Goal: Task Accomplishment & Management: Use online tool/utility

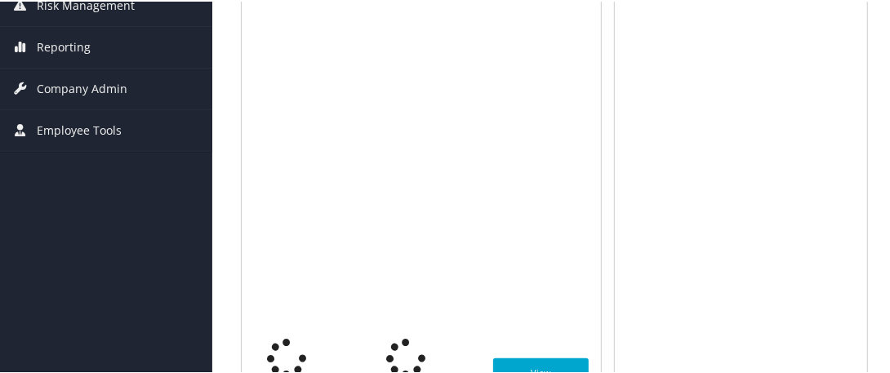
scroll to position [315, 0]
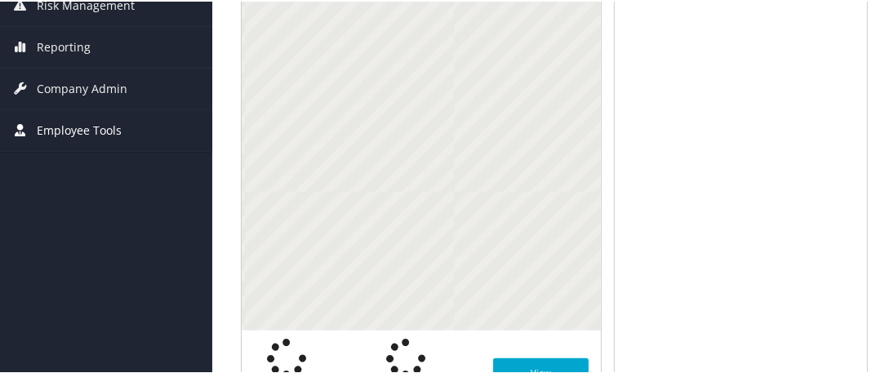
click at [75, 127] on span "Employee Tools" at bounding box center [79, 129] width 85 height 41
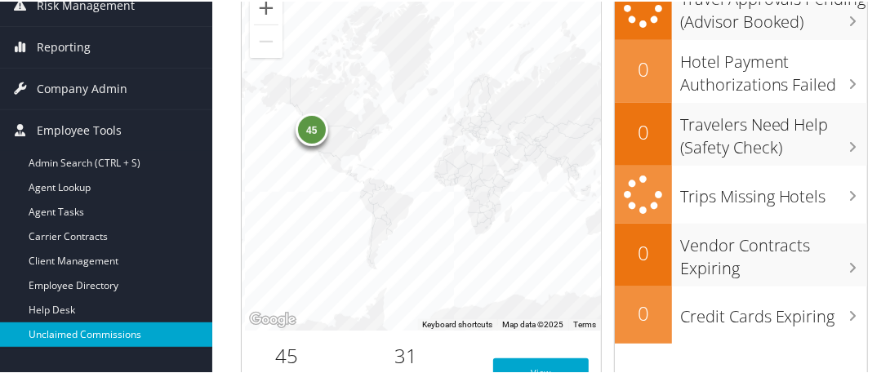
click at [129, 332] on link "Unclaimed Commissions" at bounding box center [106, 333] width 212 height 25
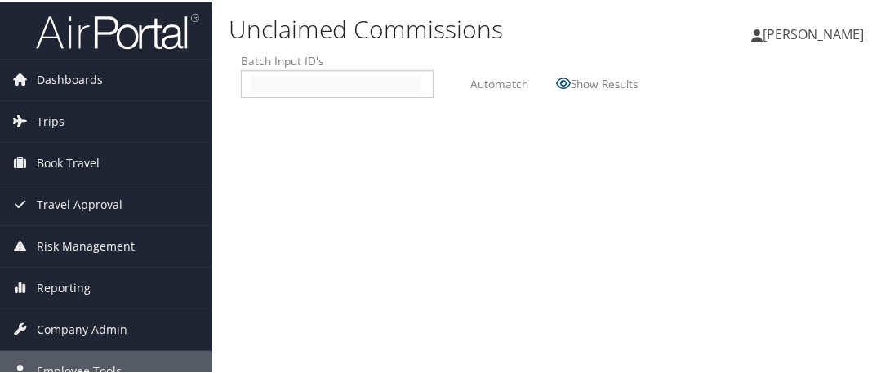
click at [265, 79] on input "text" at bounding box center [336, 82] width 169 height 16
type input "2509211"
click at [265, 79] on span "2509211" at bounding box center [276, 82] width 49 height 16
type input "2509211"
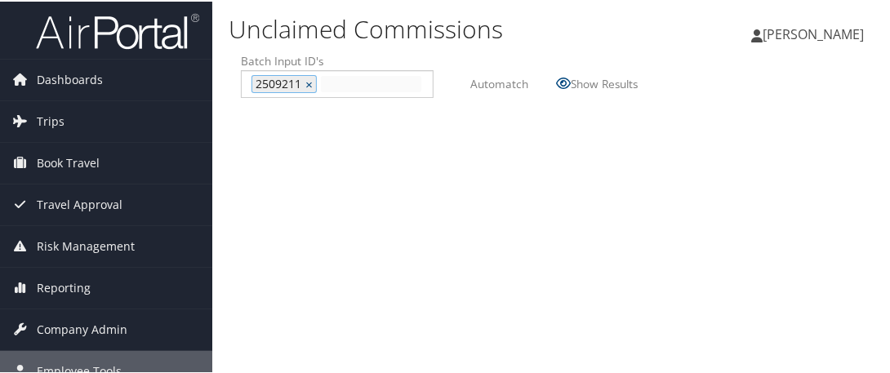
click at [265, 79] on span "2509211" at bounding box center [276, 82] width 49 height 16
click at [328, 75] on input "text" at bounding box center [371, 82] width 100 height 16
drag, startPoint x: 328, startPoint y: 75, endPoint x: 308, endPoint y: 80, distance: 20.2
type input "2509011"
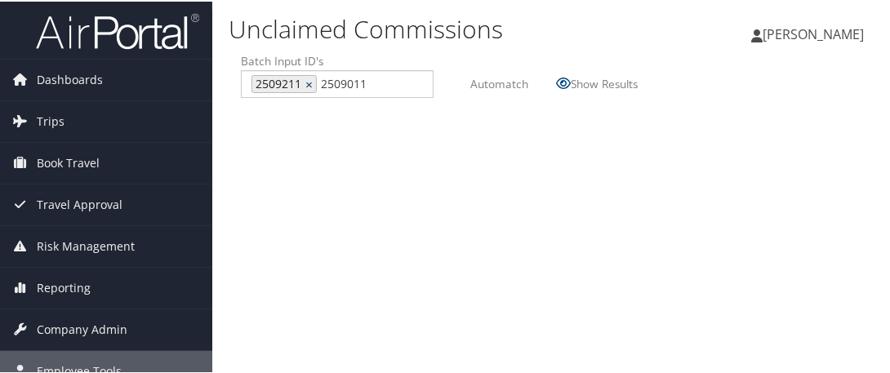
type input "2509211, 2509011"
click at [308, 80] on link "×" at bounding box center [311, 82] width 11 height 16
type input "2509011"
click at [481, 84] on label "Automatch" at bounding box center [500, 82] width 58 height 30
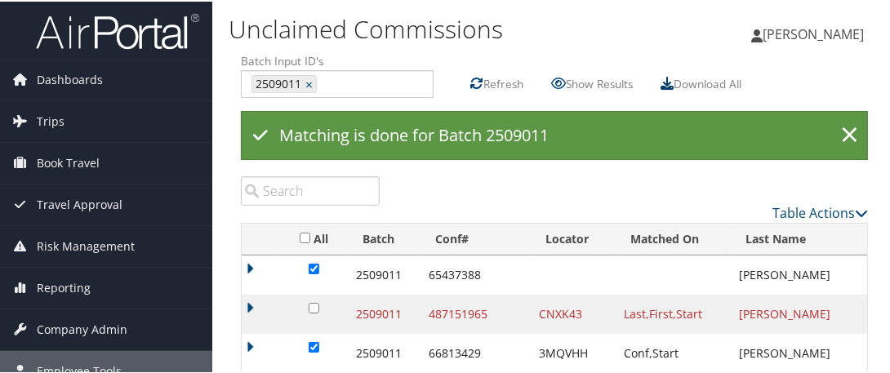
click at [669, 80] on icon at bounding box center [667, 81] width 13 height 13
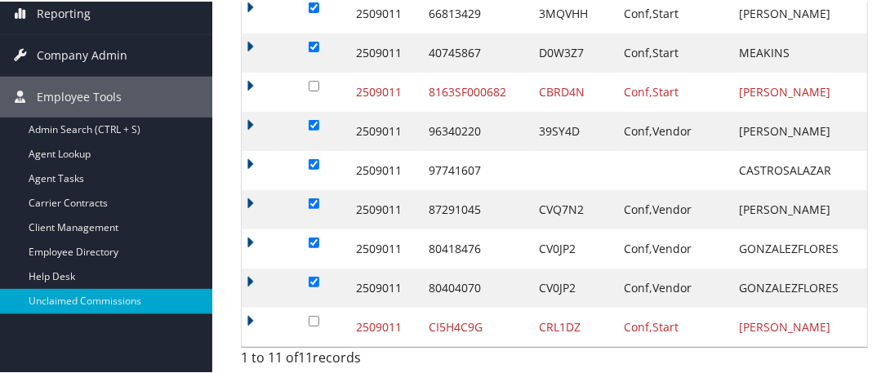
scroll to position [276, 0]
click at [890, 11] on div "Unclaimed Commissions [PERSON_NAME] [PERSON_NAME] My Settings Travel Agency Con…" at bounding box center [554, 49] width 685 height 649
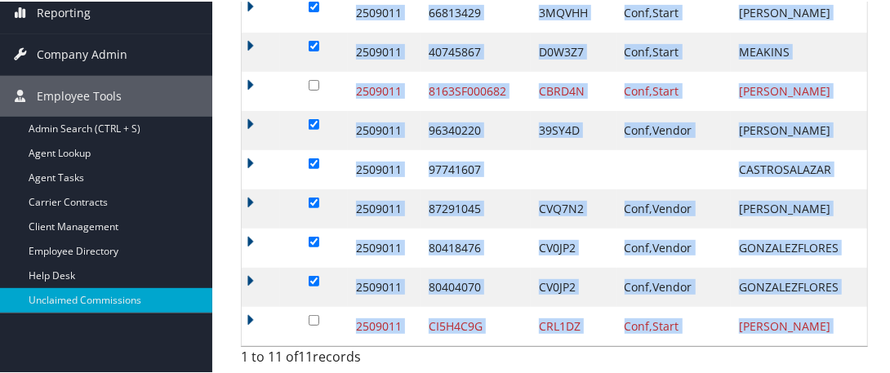
click at [890, 11] on div "Unclaimed Commissions [PERSON_NAME] [PERSON_NAME] My Settings Travel Agency Con…" at bounding box center [554, 49] width 685 height 649
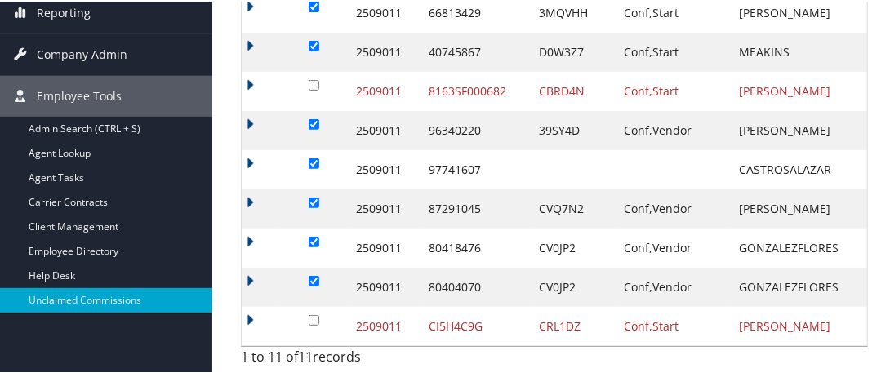
click at [870, 183] on div "Table Actions Loading... All Batch Conf# Locator Matched On Last Name First Nam…" at bounding box center [555, 103] width 652 height 539
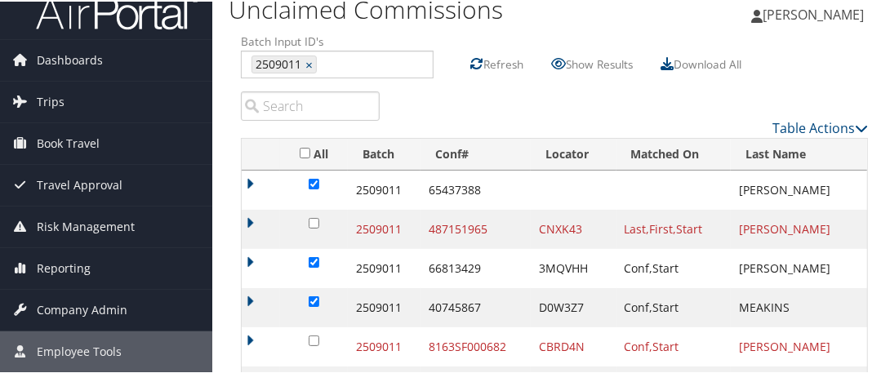
click at [497, 63] on label "Refresh" at bounding box center [504, 62] width 40 height 30
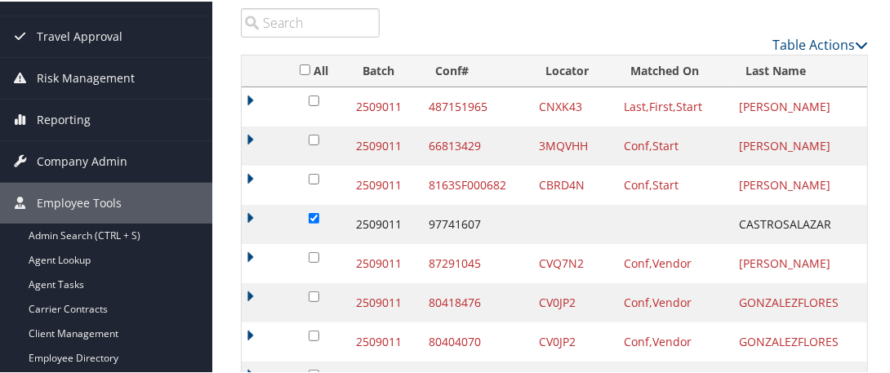
scroll to position [0, 0]
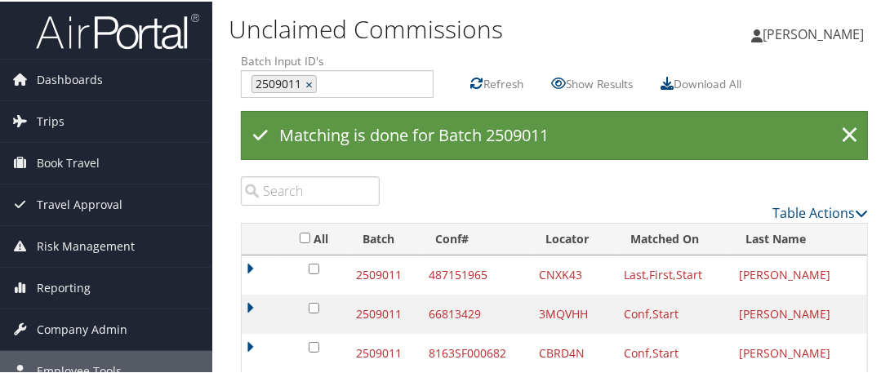
click at [310, 79] on link "×" at bounding box center [311, 82] width 11 height 16
type input "250912"
click at [481, 81] on label "Automatch" at bounding box center [500, 82] width 58 height 30
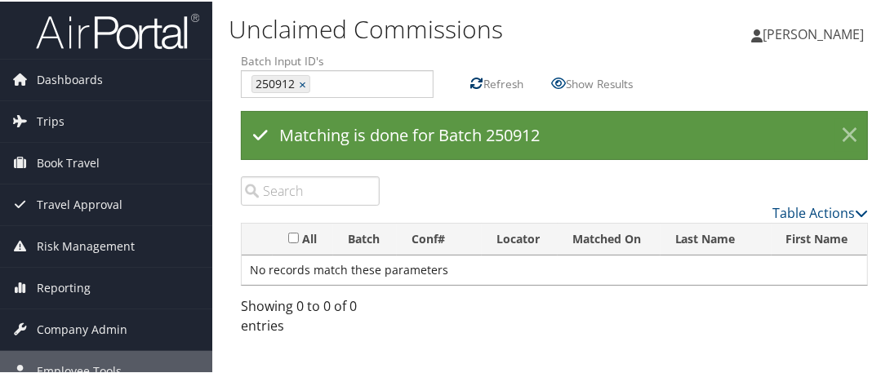
click at [481, 81] on icon at bounding box center [477, 81] width 13 height 13
click at [323, 83] on input "text" at bounding box center [368, 82] width 107 height 16
type input "2509012"
type input "250912, 2509012"
click at [304, 81] on link "×" at bounding box center [304, 82] width 11 height 16
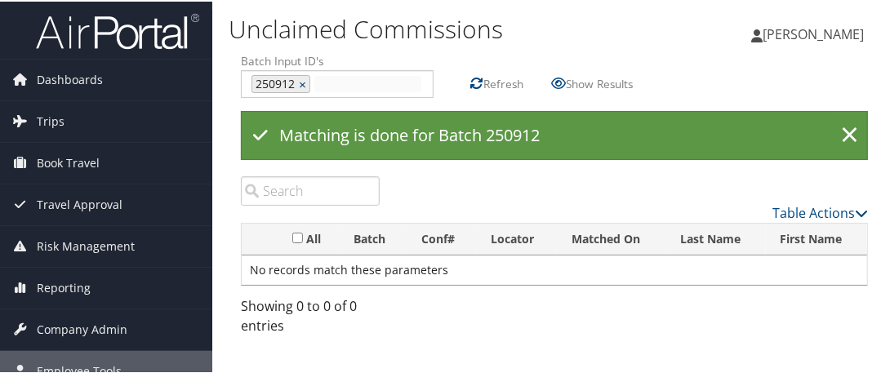
type input "2509012"
click at [489, 79] on label "Refresh" at bounding box center [504, 82] width 40 height 30
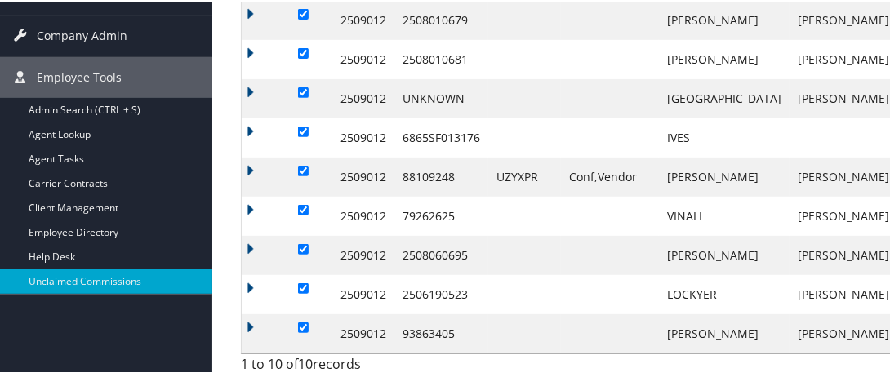
scroll to position [301, 0]
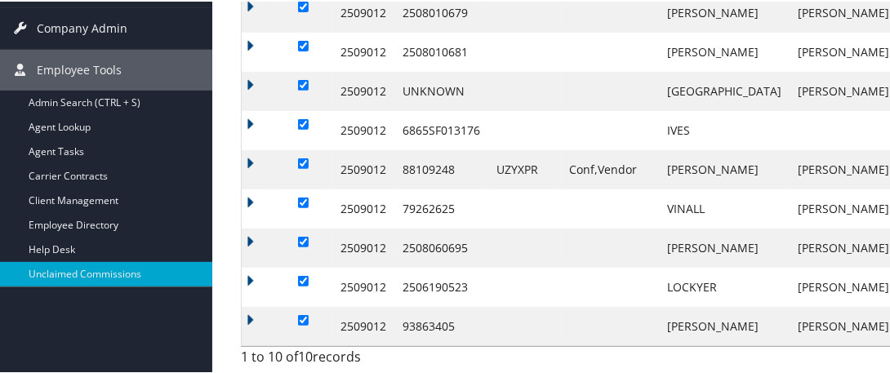
click at [302, 197] on input "checkbox" at bounding box center [303, 201] width 11 height 11
checkbox input "false"
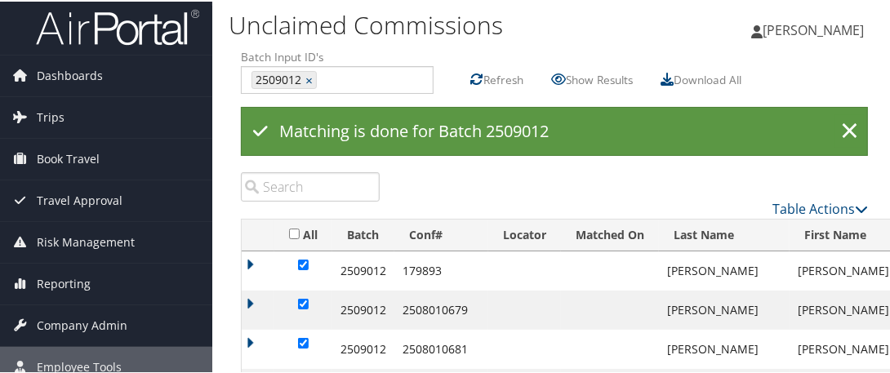
scroll to position [0, 0]
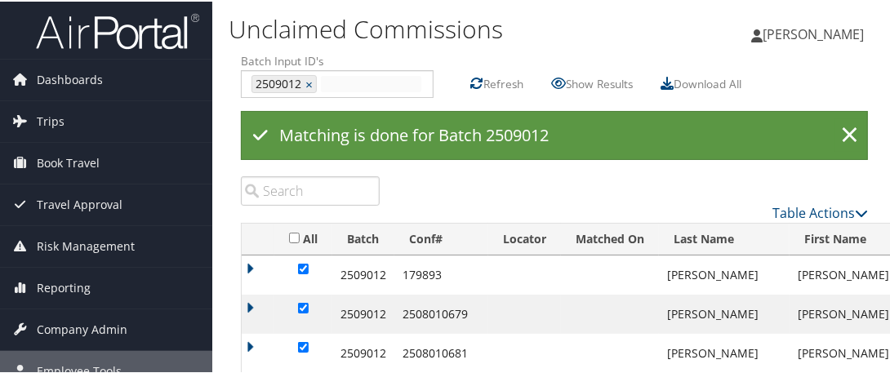
click at [369, 77] on input "text" at bounding box center [371, 82] width 100 height 16
type input "2509013"
type input "2509012, 2509013"
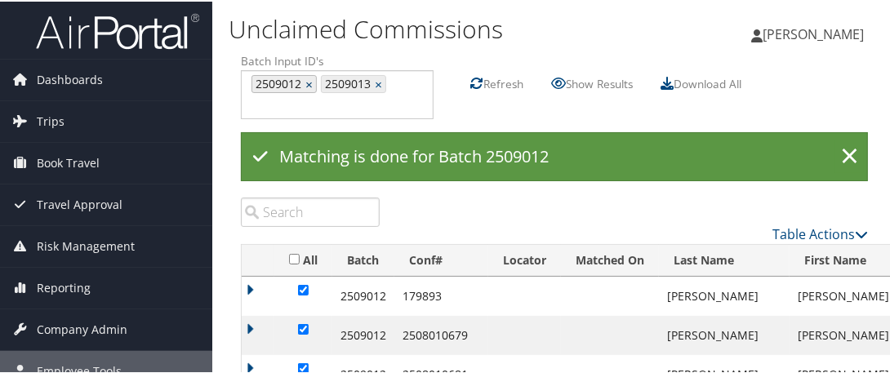
click at [309, 81] on link "×" at bounding box center [311, 82] width 11 height 16
type input "2509013"
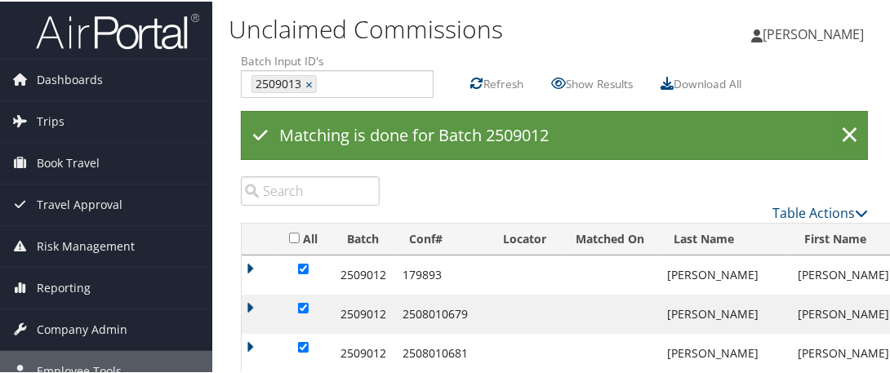
click at [504, 84] on label "Refresh" at bounding box center [504, 82] width 40 height 30
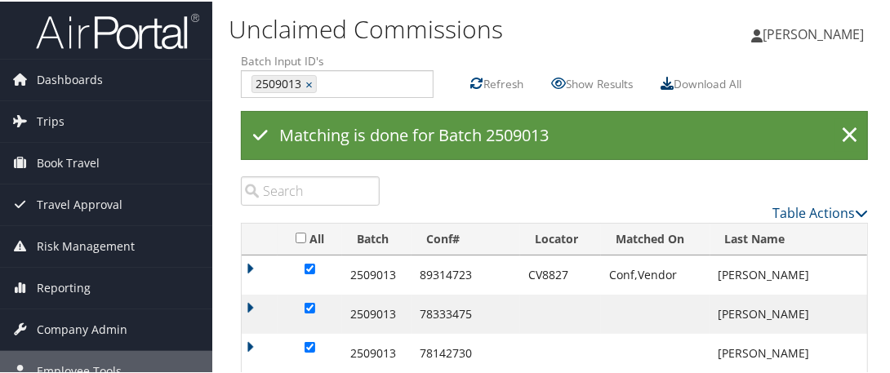
click at [671, 83] on icon at bounding box center [667, 81] width 13 height 13
